Goal: Check status: Check status

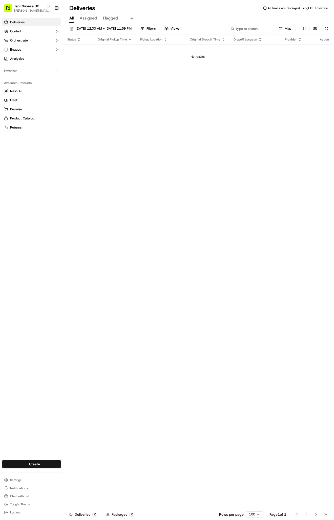
click at [18, 9] on span "[PERSON_NAME][EMAIL_ADDRESS][DOMAIN_NAME]" at bounding box center [32, 11] width 36 height 4
click at [95, 35] on span "Tso Chinese - Catering" at bounding box center [82, 36] width 34 height 5
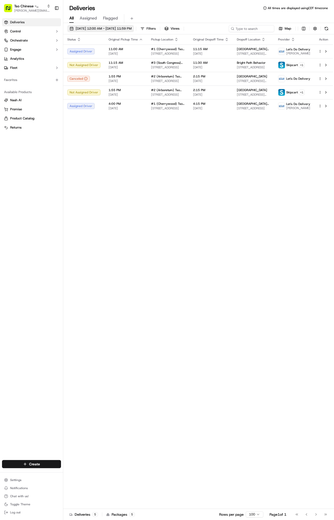
click at [117, 29] on span "[DATE] 12:00 AM - [DATE] 11:59 PM" at bounding box center [104, 28] width 56 height 5
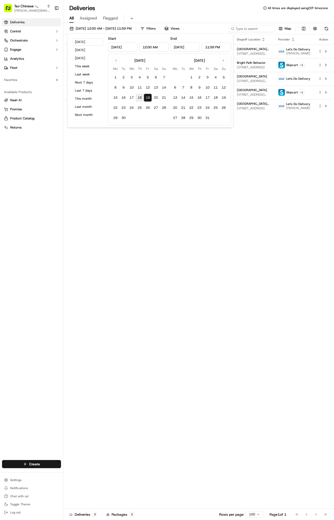
click at [141, 97] on button "18" at bounding box center [140, 98] width 8 height 8
type input "[DATE]"
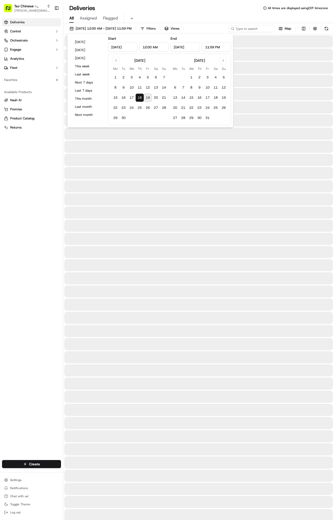
click at [141, 97] on button "18" at bounding box center [140, 98] width 8 height 8
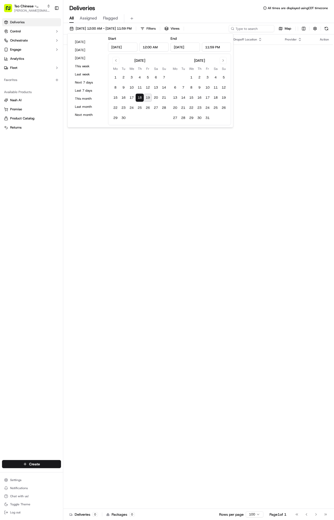
click at [126, 225] on div "Status Original Pickup Time Pickup Location Original Dropoff Time Dropoff Locat…" at bounding box center [198, 271] width 270 height 474
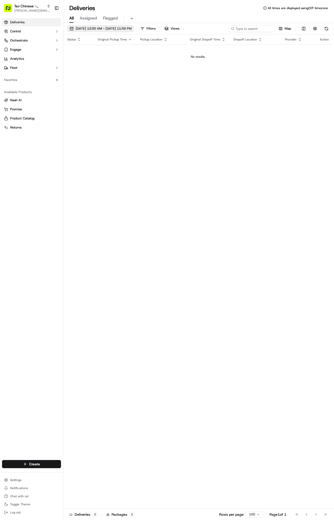
click at [109, 26] on span "[DATE] 12:00 AM - [DATE] 11:59 PM" at bounding box center [104, 28] width 56 height 5
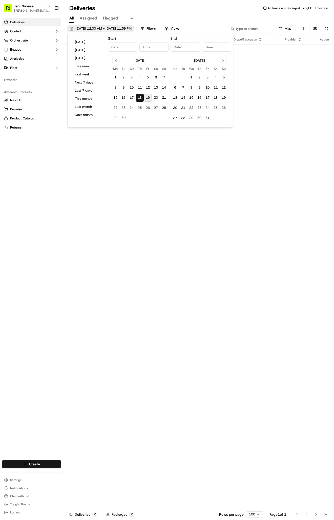
type input "[DATE]"
type input "12:00 AM"
type input "[DATE]"
type input "11:59 PM"
click at [147, 97] on button "19" at bounding box center [148, 98] width 8 height 8
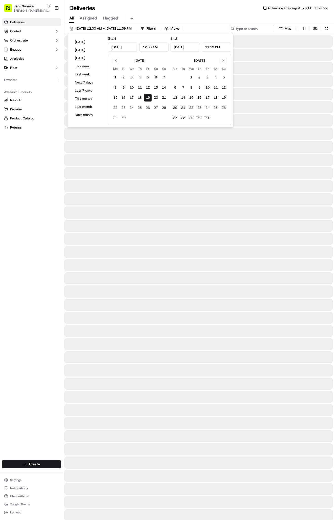
type input "[DATE]"
click at [147, 97] on button "19" at bounding box center [148, 98] width 8 height 8
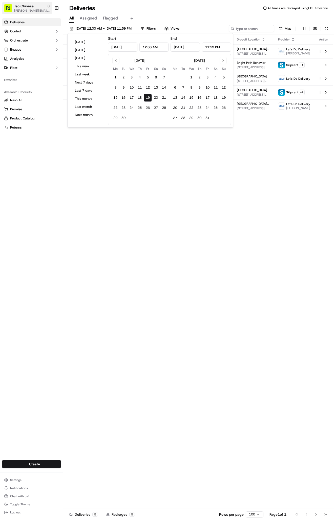
click at [26, 11] on span "[PERSON_NAME][EMAIL_ADDRESS][DOMAIN_NAME]" at bounding box center [32, 11] width 36 height 4
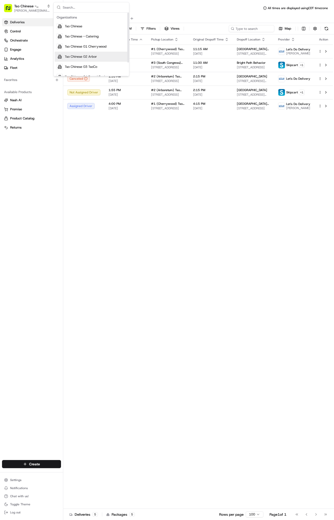
click at [103, 54] on div "Tso Chinese 02 Arbor" at bounding box center [91, 57] width 73 height 10
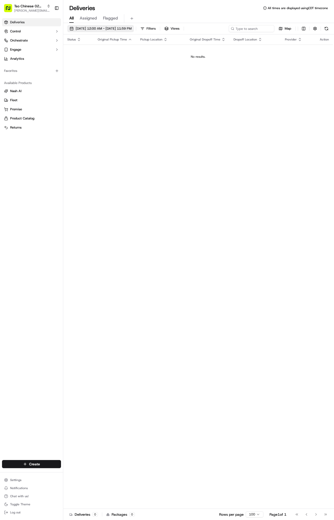
click at [98, 29] on span "[DATE] 12:00 AM - [DATE] 11:59 PM" at bounding box center [104, 28] width 56 height 5
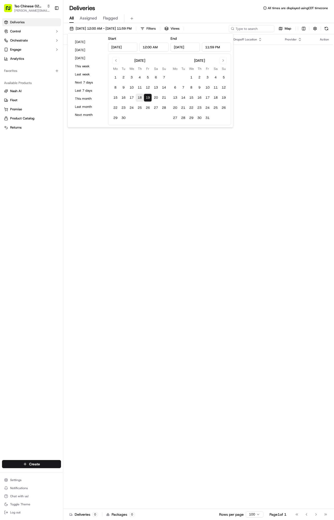
click at [139, 100] on button "18" at bounding box center [140, 98] width 8 height 8
type input "[DATE]"
click at [139, 100] on button "18" at bounding box center [140, 98] width 8 height 8
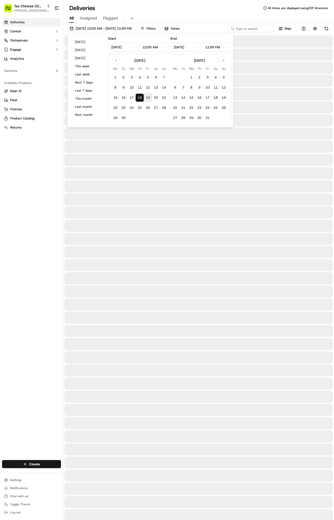
click at [178, 216] on div at bounding box center [198, 212] width 269 height 12
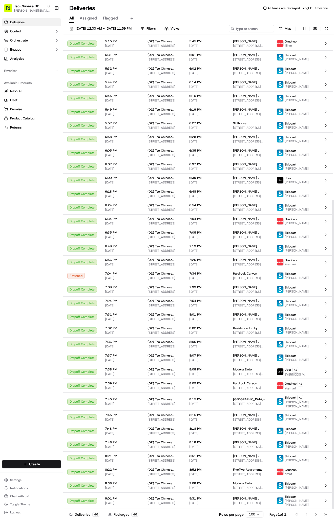
scroll to position [254, 0]
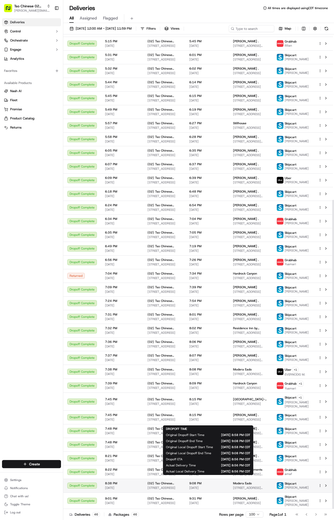
click at [219, 486] on span "[DATE]" at bounding box center [207, 487] width 36 height 4
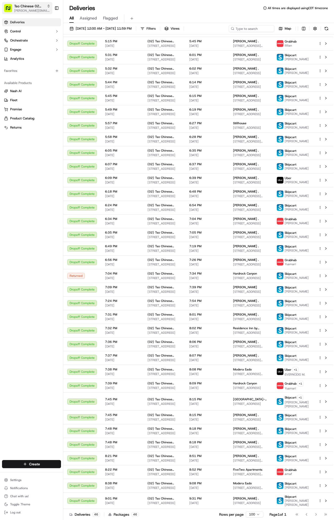
click at [44, 10] on span "[PERSON_NAME][EMAIL_ADDRESS][DOMAIN_NAME]" at bounding box center [32, 11] width 36 height 4
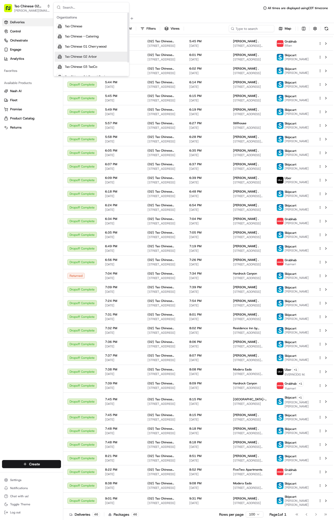
click at [98, 56] on div "Tso Chinese 02 Arbor" at bounding box center [91, 57] width 73 height 10
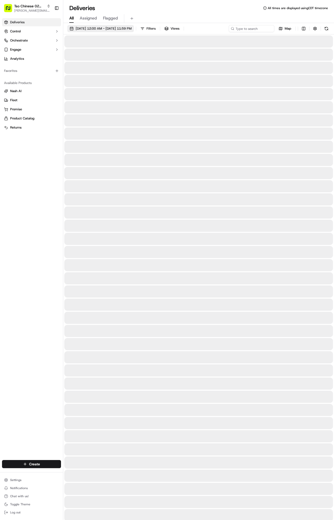
click at [124, 28] on span "[DATE] 12:00 AM - [DATE] 11:59 PM" at bounding box center [104, 28] width 56 height 5
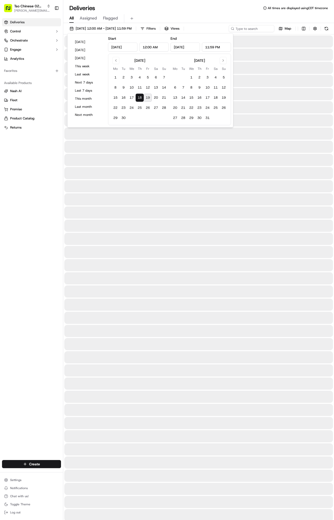
click at [147, 97] on button "19" at bounding box center [148, 98] width 8 height 8
type input "[DATE]"
click at [147, 97] on button "19" at bounding box center [148, 98] width 8 height 8
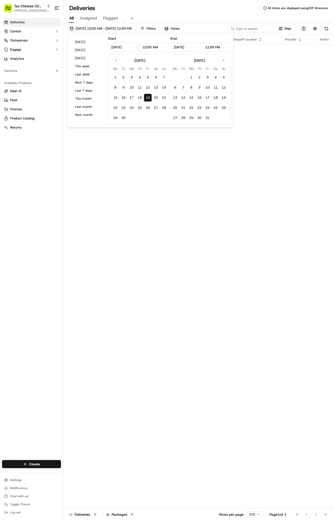
click at [280, 82] on div "Status Original Pickup Time Pickup Location Original Dropoff Time Dropoff Locat…" at bounding box center [198, 271] width 270 height 474
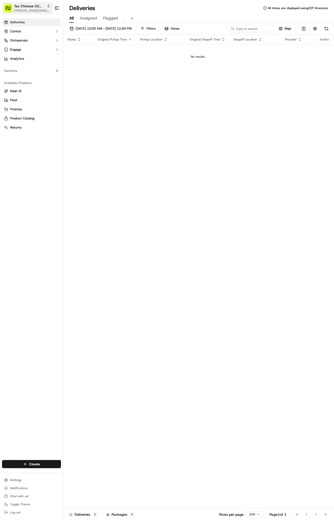
click at [25, 13] on button "Tso Chinese 02 Arbor [PERSON_NAME][EMAIL_ADDRESS][DOMAIN_NAME]" at bounding box center [27, 8] width 50 height 12
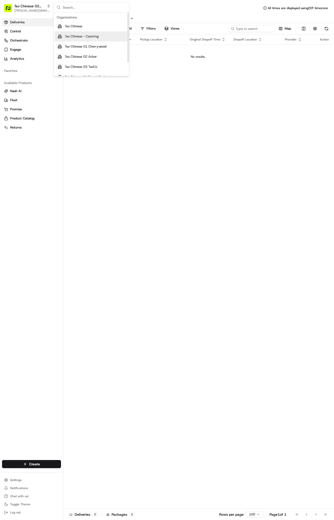
click at [101, 40] on div "Tso Chinese - Catering" at bounding box center [91, 36] width 73 height 10
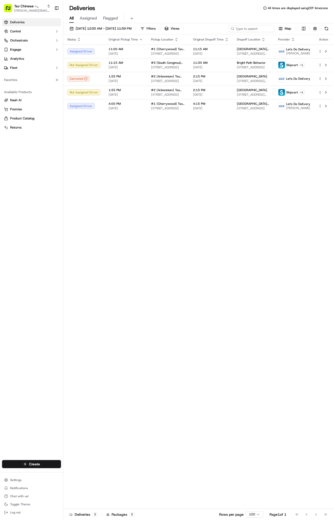
click at [101, 40] on th "Status" at bounding box center [83, 39] width 41 height 10
click at [36, 10] on span "[PERSON_NAME][EMAIL_ADDRESS][DOMAIN_NAME]" at bounding box center [32, 11] width 36 height 4
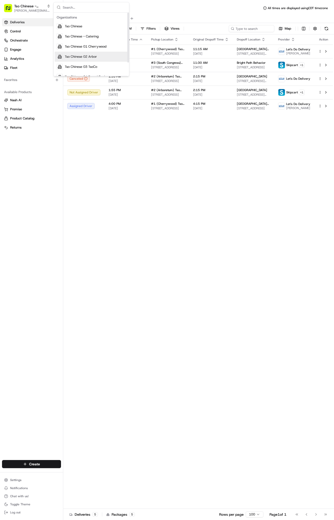
click at [91, 54] on div "Tso Chinese 02 Arbor" at bounding box center [91, 57] width 73 height 10
